Goal: Information Seeking & Learning: Check status

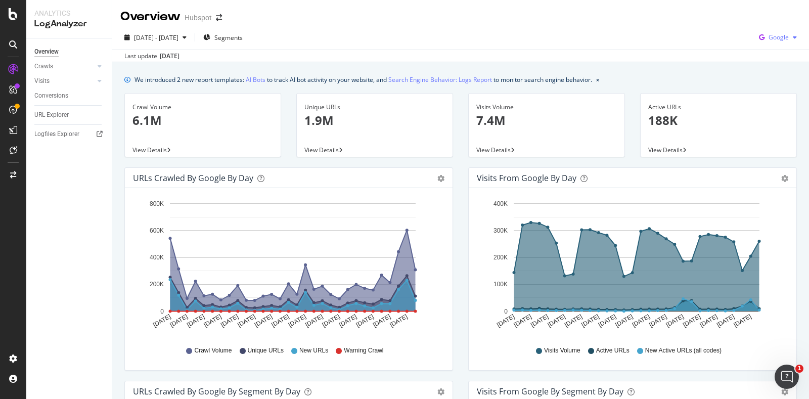
click at [776, 38] on span "Google" at bounding box center [779, 37] width 20 height 9
click at [600, 42] on div "[DATE] - [DATE] Segments Google" at bounding box center [460, 39] width 697 height 20
click at [51, 62] on div "Crawls" at bounding box center [43, 66] width 19 height 11
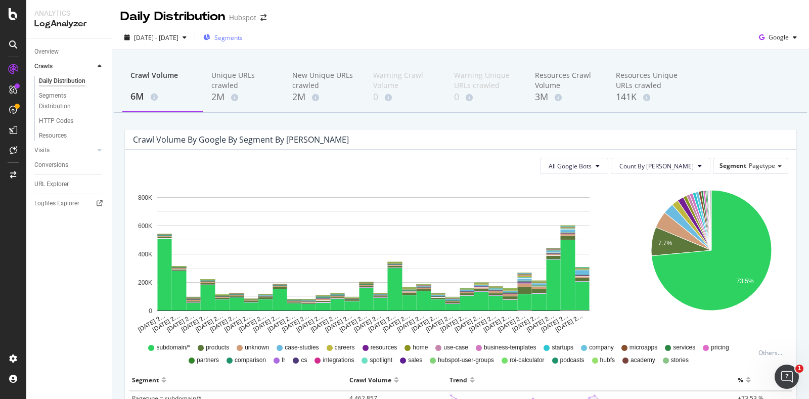
click at [238, 34] on div "Segments" at bounding box center [222, 37] width 39 height 9
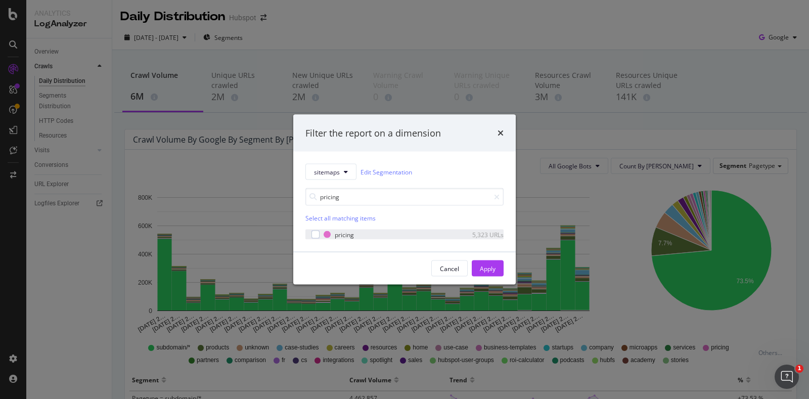
type input "pricing"
click at [318, 238] on div "modal" at bounding box center [316, 235] width 8 height 8
click at [486, 273] on div "Apply" at bounding box center [488, 268] width 16 height 15
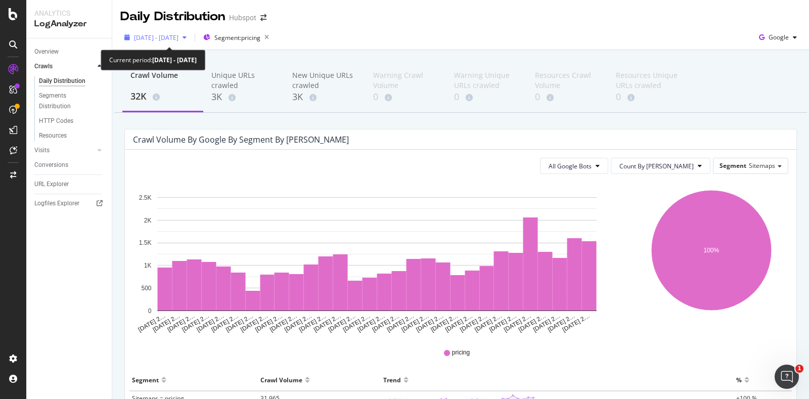
click at [179, 38] on span "[DATE] - [DATE]" at bounding box center [156, 37] width 45 height 9
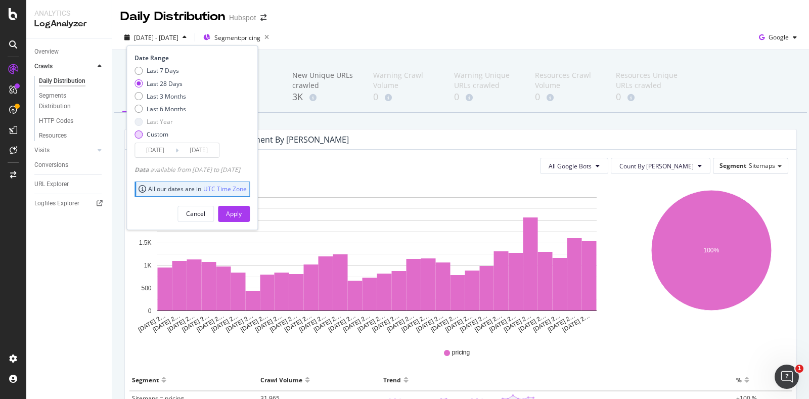
click at [137, 136] on div "Custom" at bounding box center [139, 134] width 8 height 8
click at [163, 150] on input "[DATE]" at bounding box center [155, 150] width 40 height 14
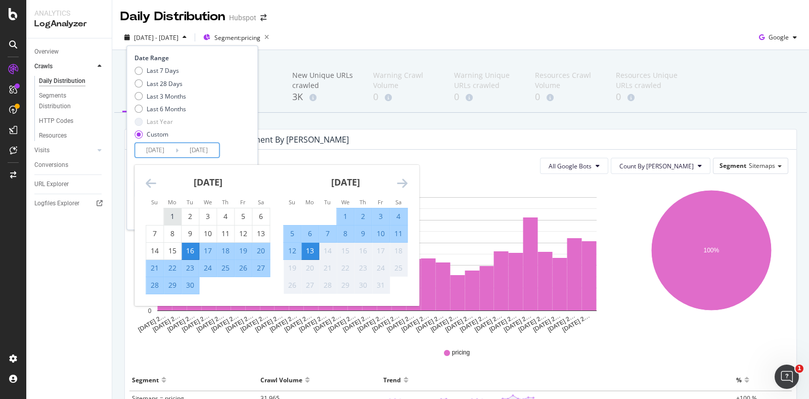
click at [172, 219] on div "1" at bounding box center [172, 216] width 17 height 10
type input "[DATE]"
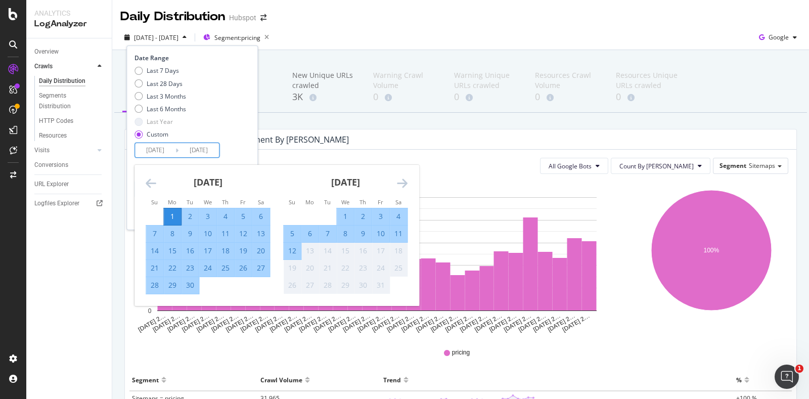
click at [188, 287] on div "30" at bounding box center [190, 285] width 17 height 10
type input "[DATE]"
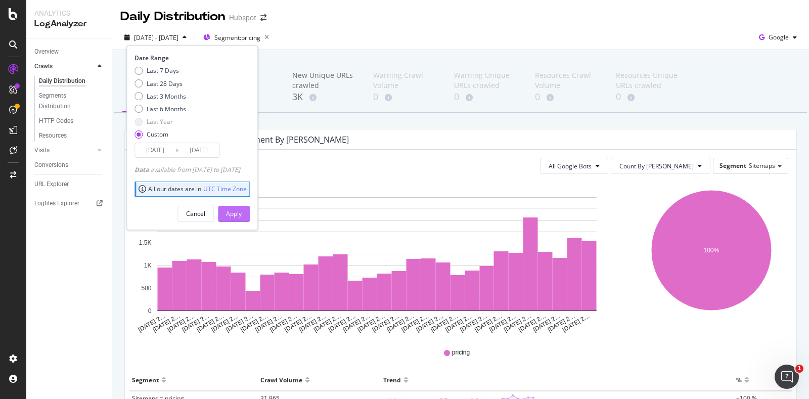
click at [242, 212] on div "Apply" at bounding box center [234, 213] width 16 height 9
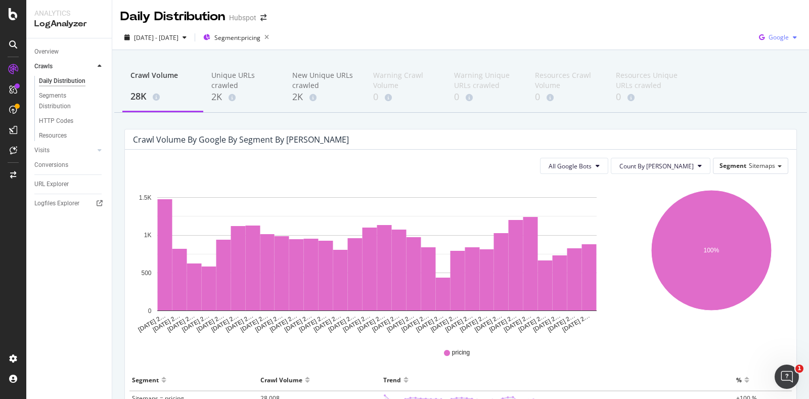
click at [773, 41] on div "Google" at bounding box center [778, 37] width 46 height 15
click at [760, 74] on span "Bing" at bounding box center [776, 76] width 37 height 9
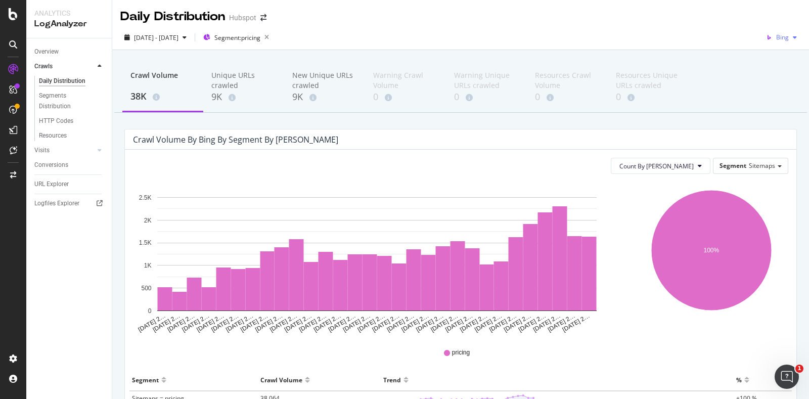
click at [789, 36] on div "button" at bounding box center [795, 37] width 12 height 6
click at [763, 92] on span "OpenAI" at bounding box center [779, 95] width 37 height 9
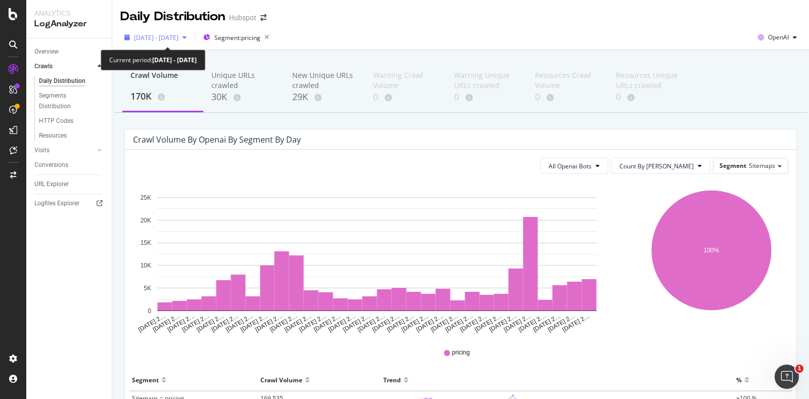
click at [190, 31] on div "[DATE] - [DATE]" at bounding box center [155, 37] width 70 height 15
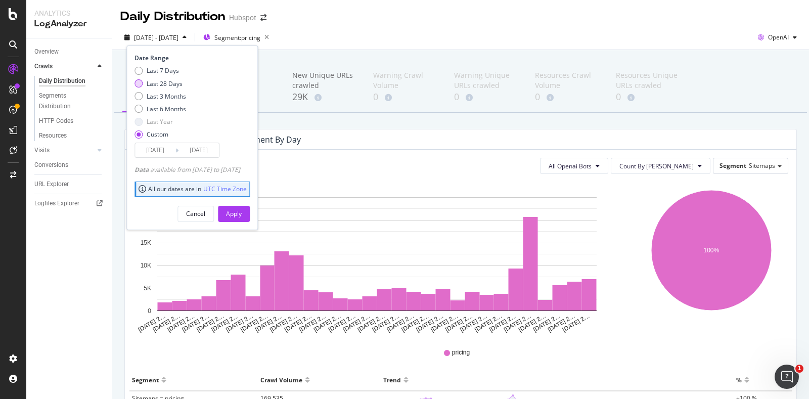
click at [138, 85] on div "Last 28 Days" at bounding box center [139, 83] width 8 height 8
type input "[DATE]"
click at [240, 212] on button "Apply" at bounding box center [234, 214] width 32 height 16
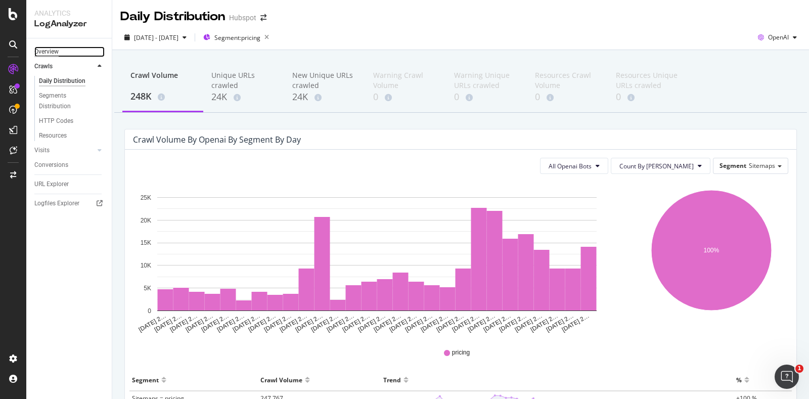
click at [56, 53] on div "Overview" at bounding box center [46, 52] width 24 height 11
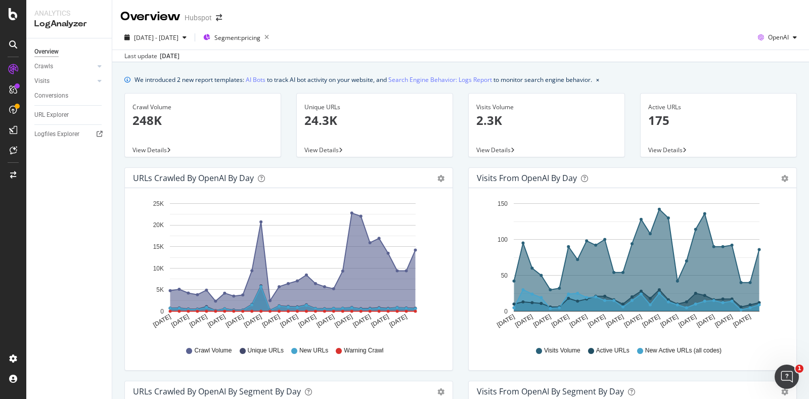
click at [745, 24] on div "Overview Hubspot" at bounding box center [460, 12] width 697 height 25
click at [757, 36] on icon "button" at bounding box center [761, 37] width 14 height 14
click at [754, 49] on div "Google" at bounding box center [768, 55] width 70 height 19
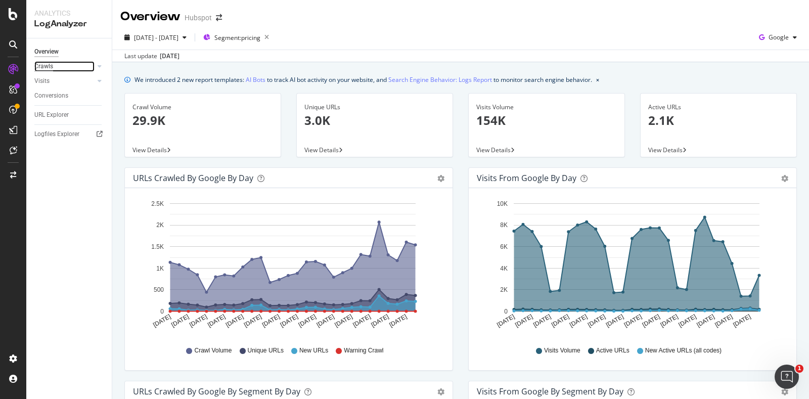
click at [49, 69] on div "Crawls" at bounding box center [43, 66] width 19 height 11
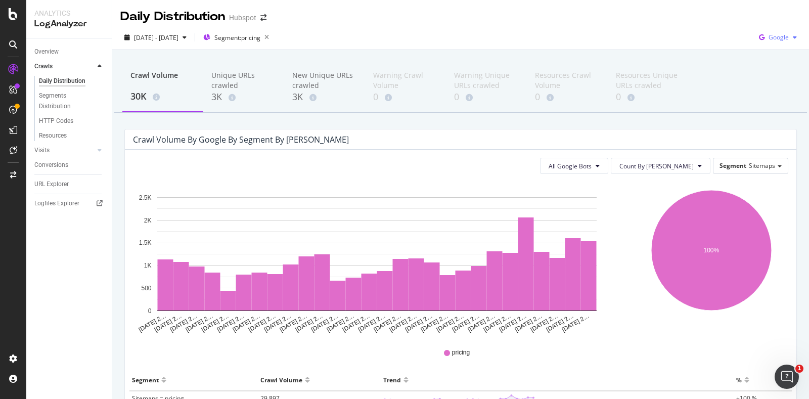
click at [769, 34] on span "Google" at bounding box center [779, 37] width 20 height 9
click at [38, 148] on div "Visits" at bounding box center [41, 150] width 15 height 11
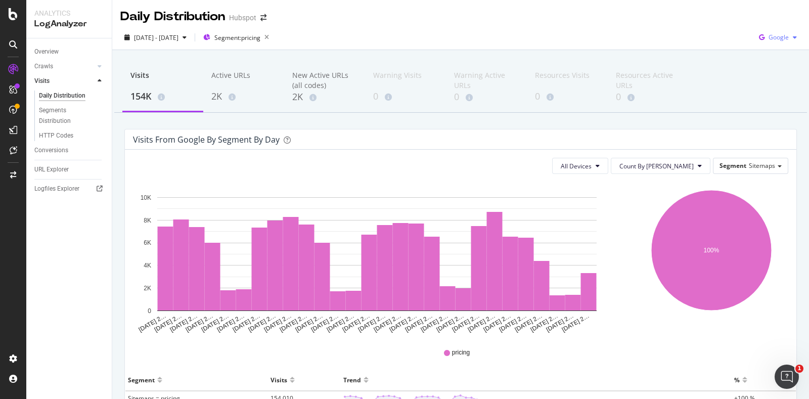
click at [769, 37] on span "Google" at bounding box center [779, 37] width 20 height 9
click at [756, 74] on div "Bing" at bounding box center [768, 76] width 70 height 15
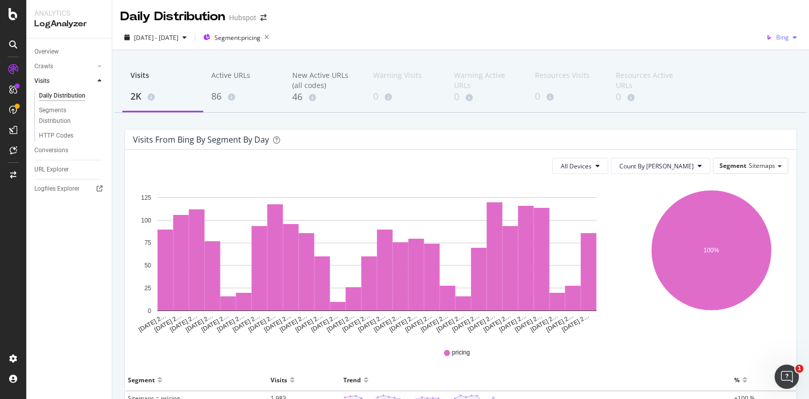
click at [779, 30] on div "Bing" at bounding box center [781, 37] width 39 height 15
click at [761, 94] on span "OpenAI" at bounding box center [779, 95] width 37 height 9
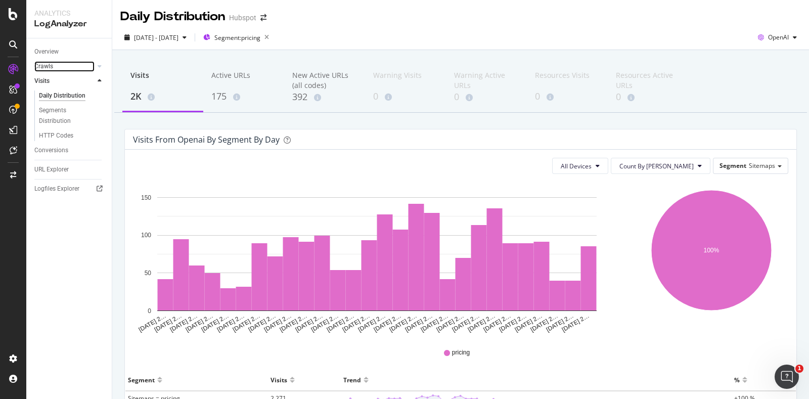
click at [61, 65] on link "Crawls" at bounding box center [64, 66] width 60 height 11
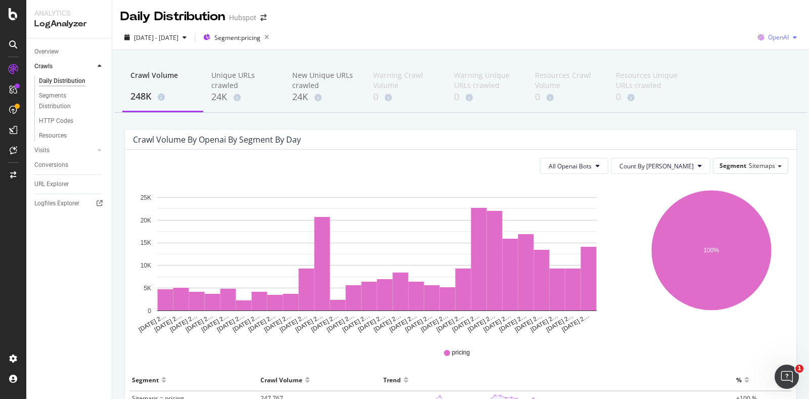
click at [772, 39] on span "OpenAI" at bounding box center [778, 37] width 21 height 9
click at [765, 60] on span "Google" at bounding box center [775, 57] width 37 height 9
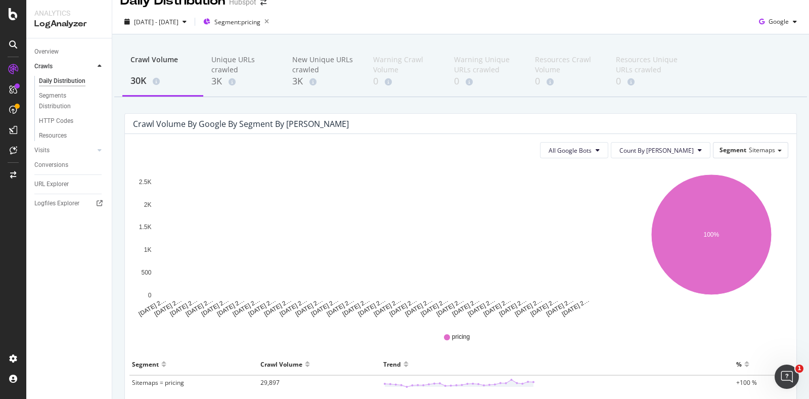
scroll to position [10, 0]
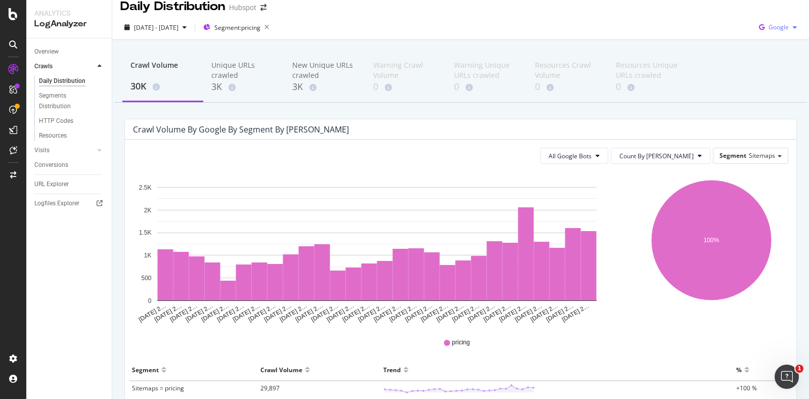
click at [769, 23] on span "Google" at bounding box center [779, 27] width 20 height 9
click at [759, 69] on span "Bing" at bounding box center [776, 66] width 37 height 9
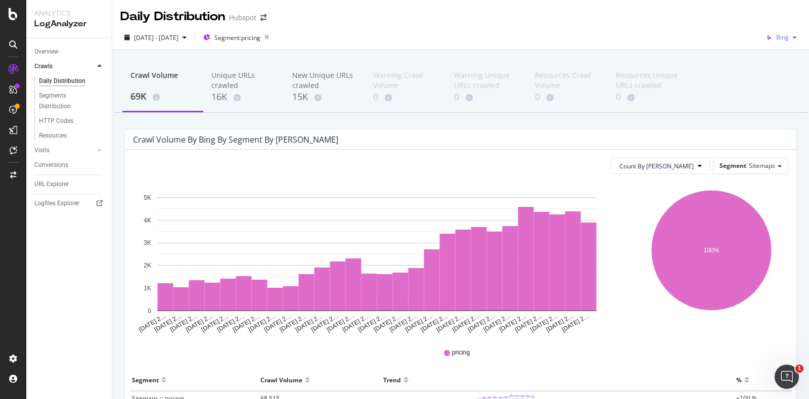
click at [787, 41] on div "Bing" at bounding box center [781, 37] width 39 height 15
click at [765, 115] on span "Other AI Bots" at bounding box center [779, 113] width 37 height 9
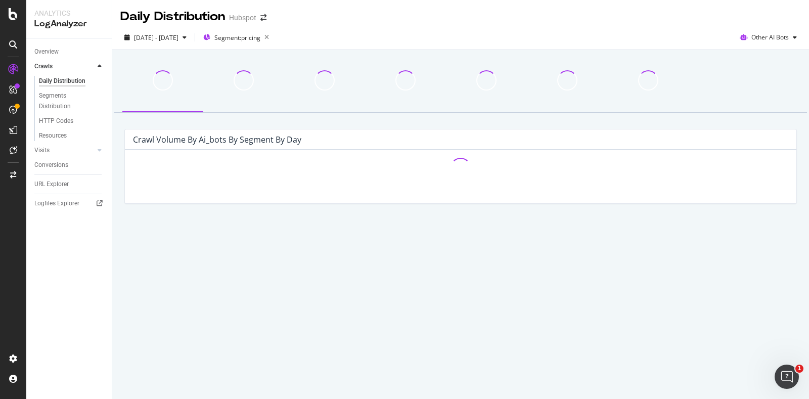
click at [119, 123] on div "Crawl Volume by ai_bots by Segment by Day Hold CTRL while clicking to filter th…" at bounding box center [460, 149] width 697 height 199
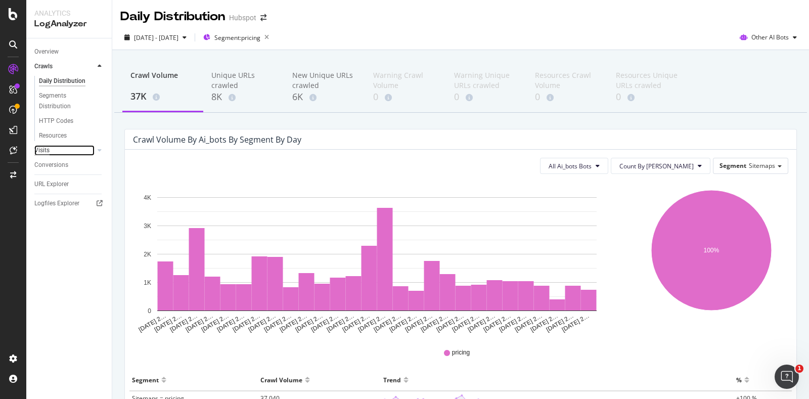
click at [48, 147] on div "Visits" at bounding box center [41, 150] width 15 height 11
